Goal: Navigation & Orientation: Find specific page/section

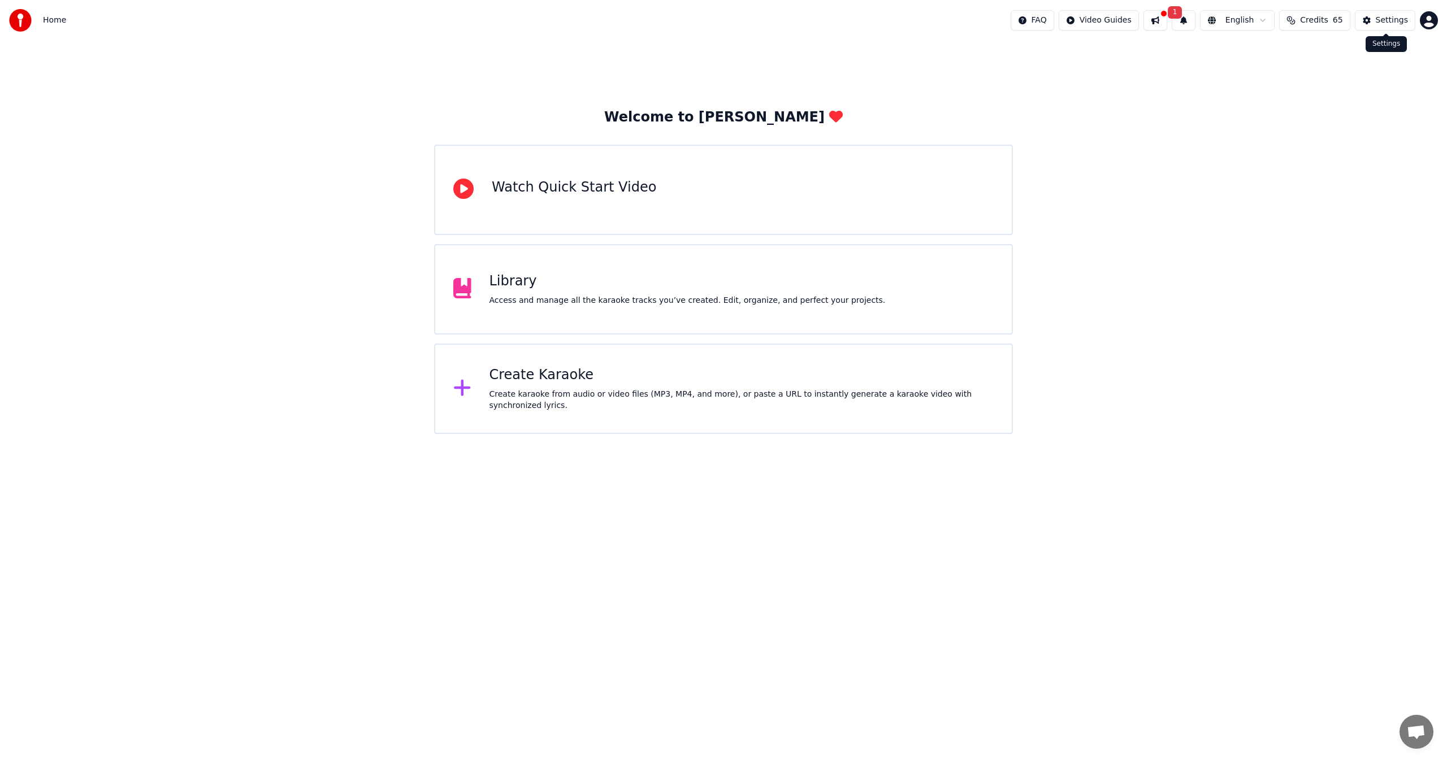
click at [1395, 26] on button "Settings" at bounding box center [1385, 20] width 60 height 20
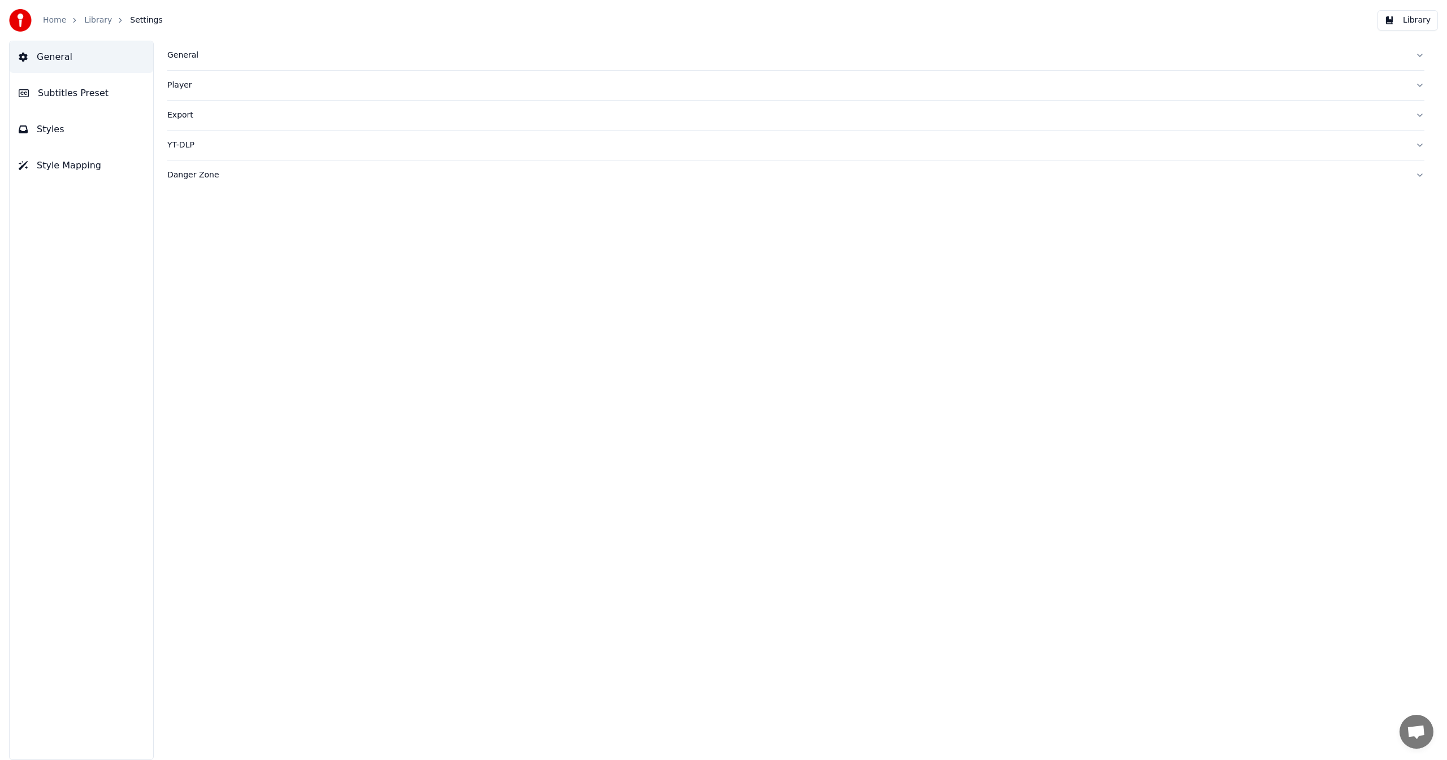
click at [48, 19] on link "Home" at bounding box center [54, 20] width 23 height 11
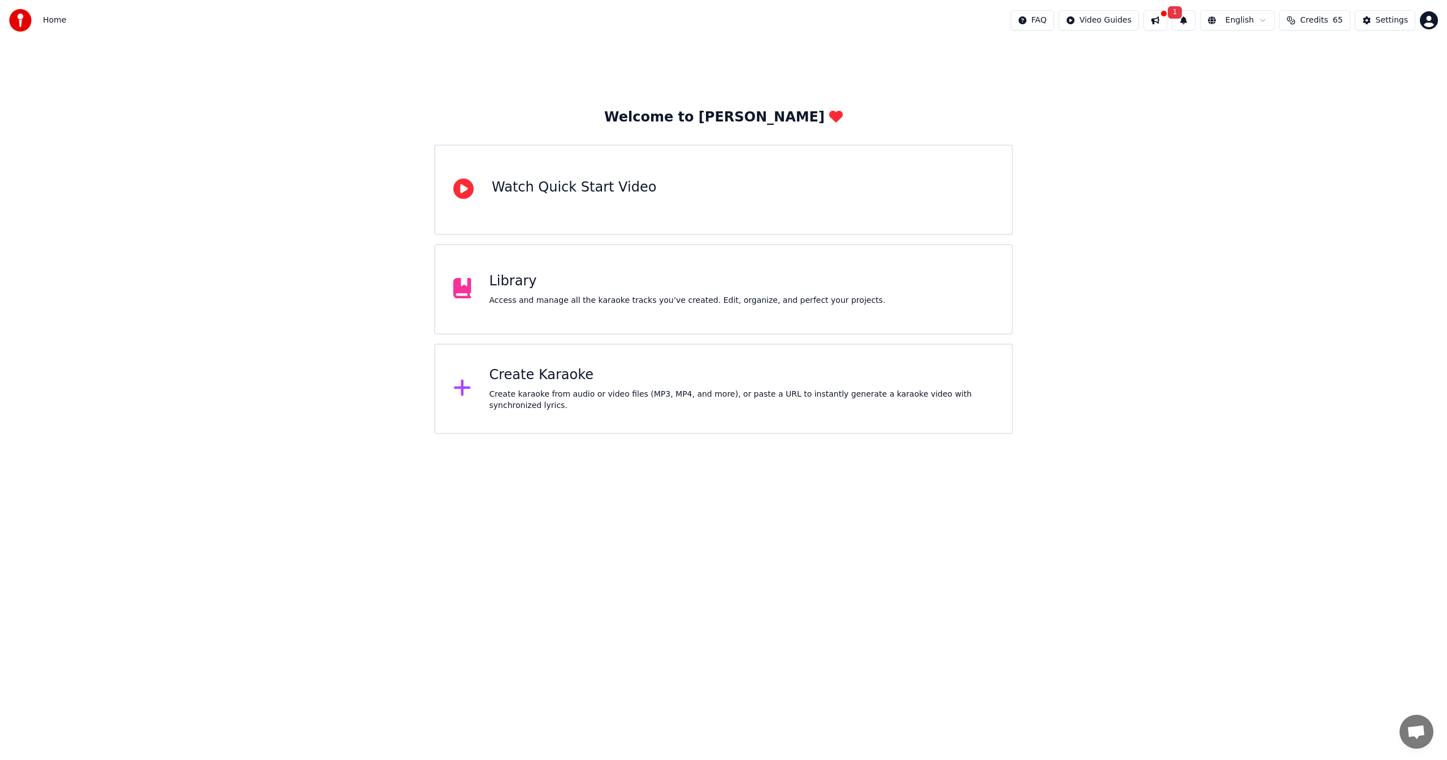
click at [1431, 19] on html "Home FAQ Video Guides 1 English Credits 65 Settings Welcome to Youka Watch Quic…" at bounding box center [723, 217] width 1447 height 434
click at [1336, 64] on div "Billing" at bounding box center [1379, 73] width 130 height 18
